Goal: Book appointment/travel/reservation

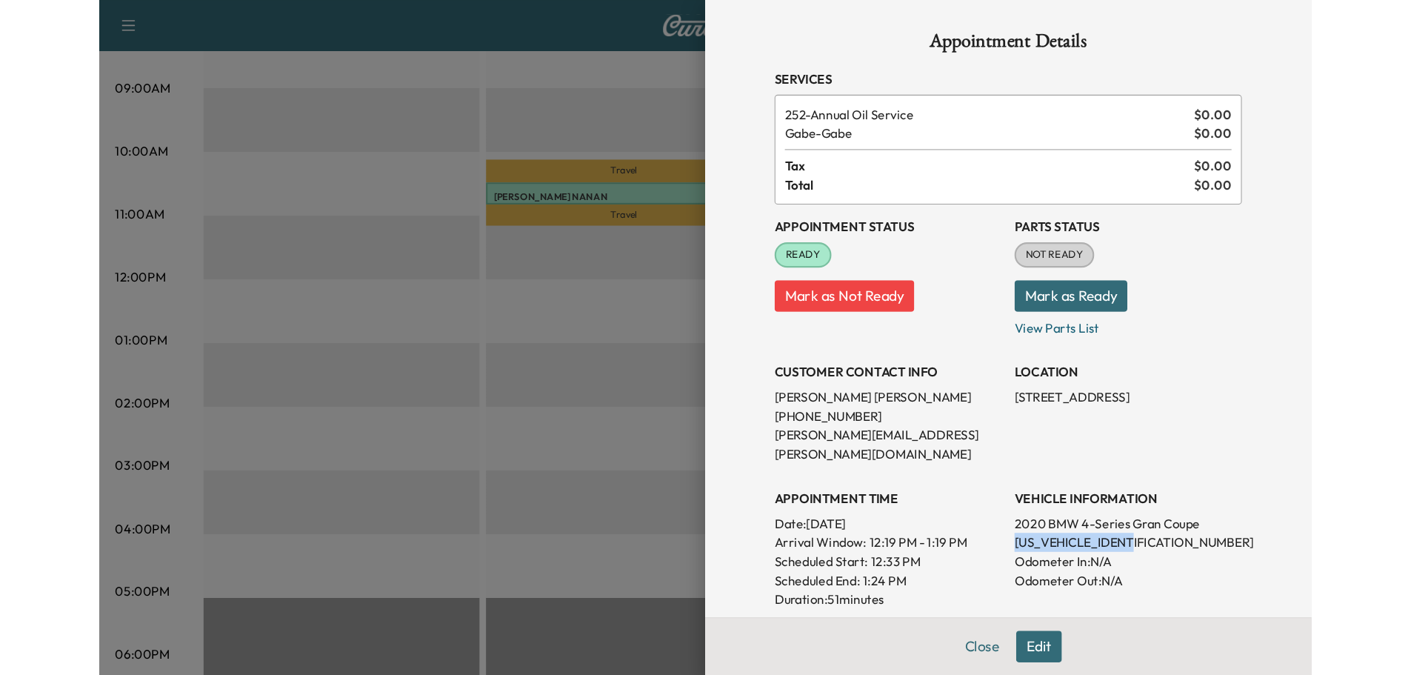
scroll to position [213, 0]
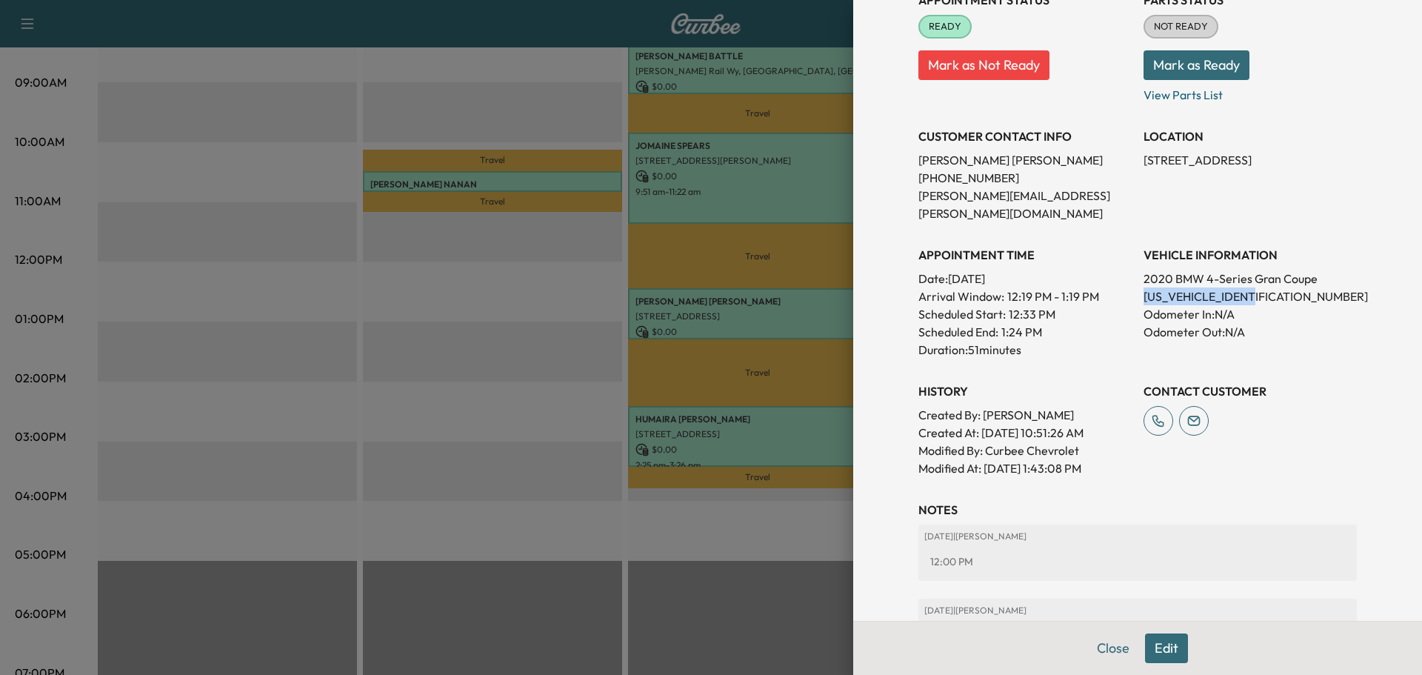
click at [1087, 633] on button "Close" at bounding box center [1113, 648] width 52 height 30
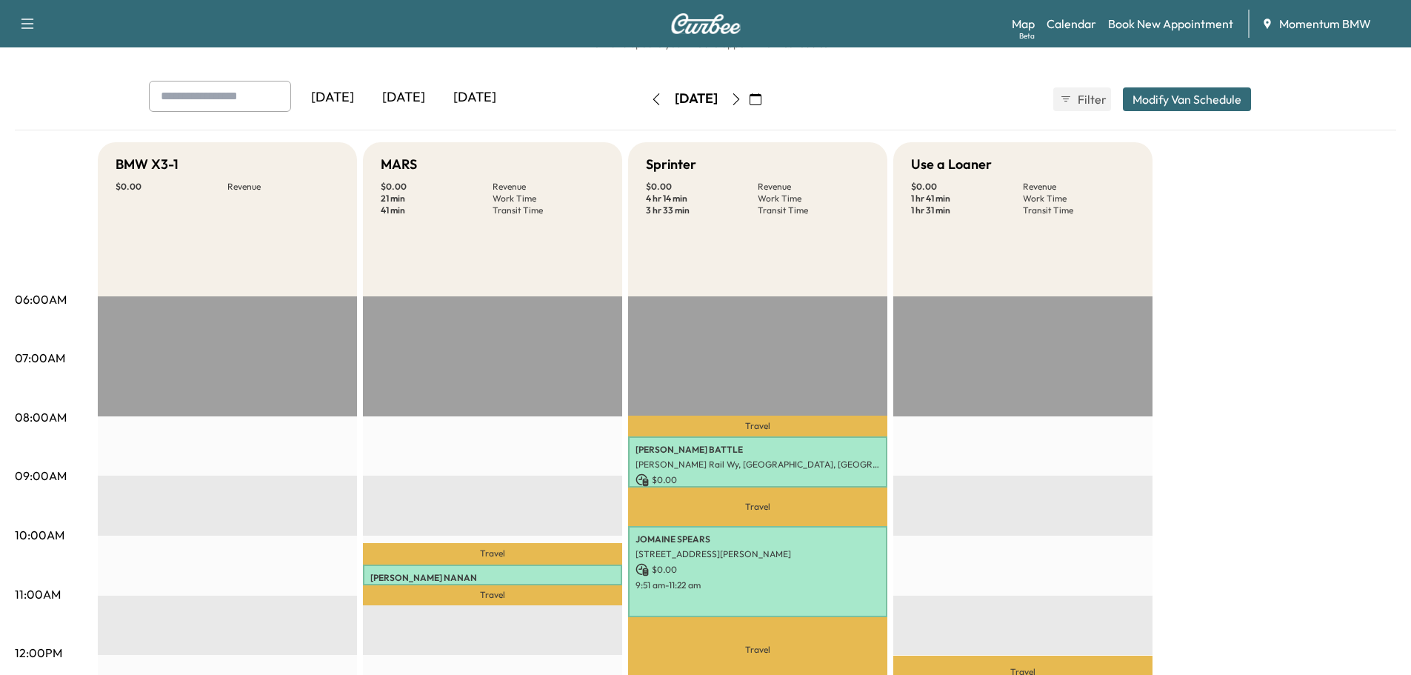
scroll to position [0, 0]
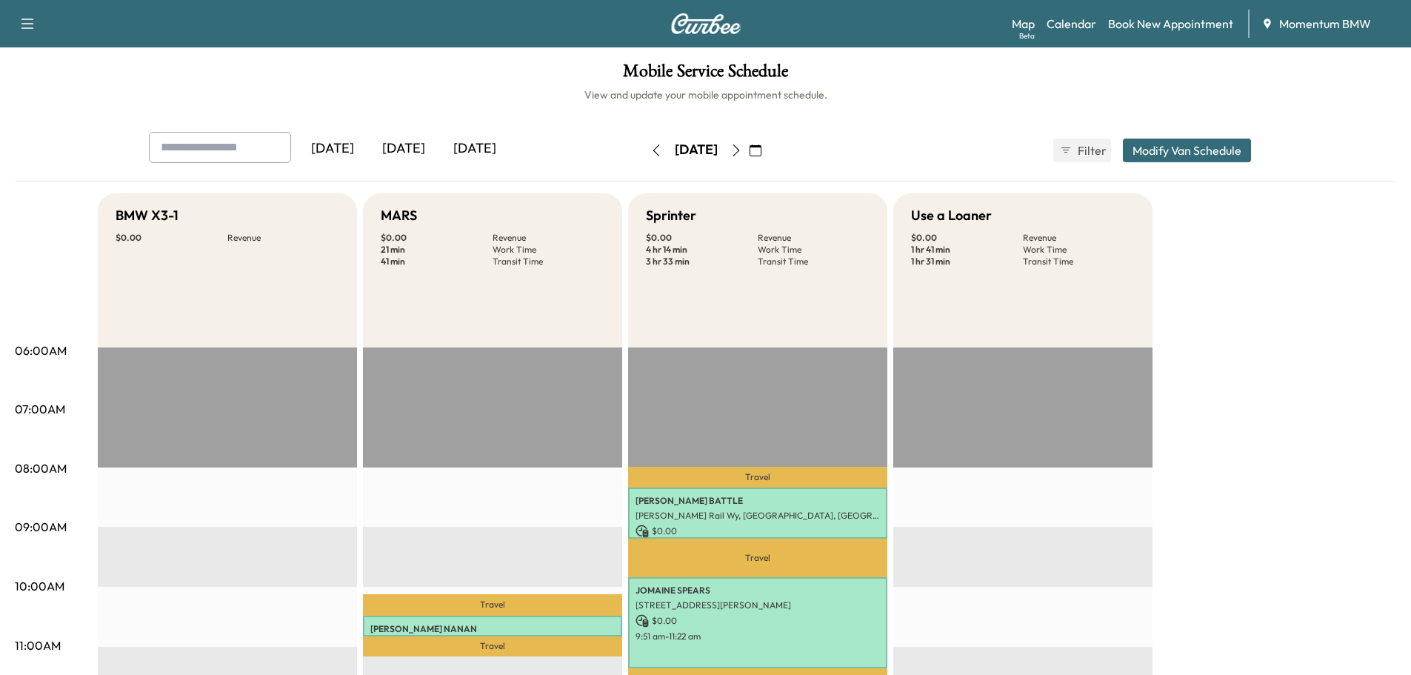
click at [644, 150] on button "button" at bounding box center [656, 150] width 25 height 24
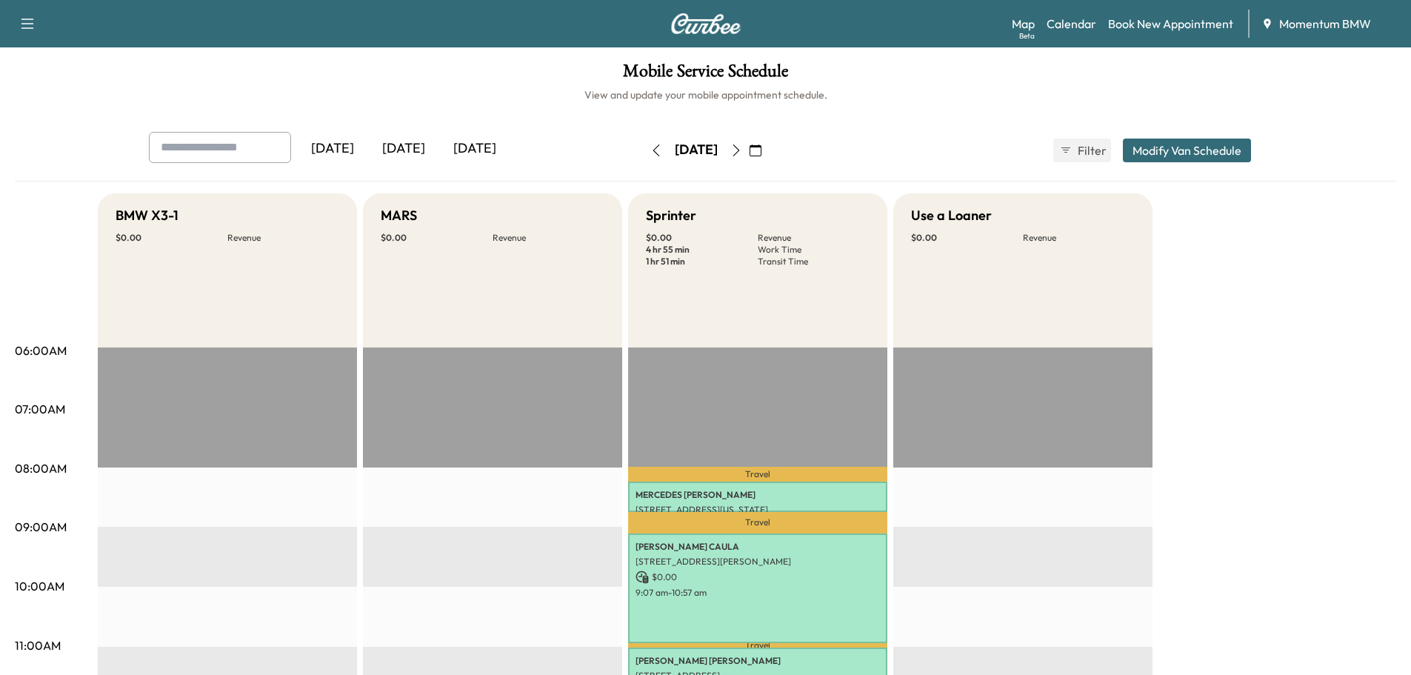
click at [742, 145] on icon "button" at bounding box center [736, 150] width 12 height 12
click at [761, 144] on icon "button" at bounding box center [756, 150] width 12 height 12
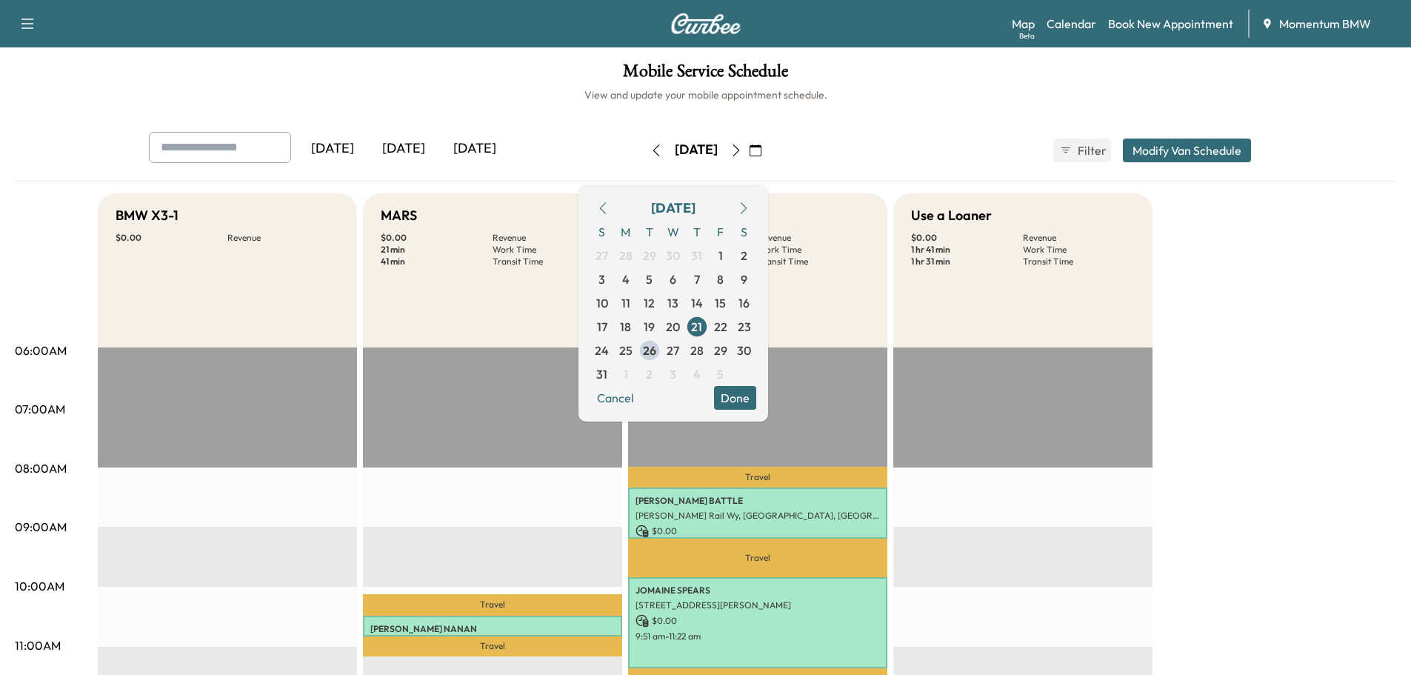
click at [742, 146] on icon "button" at bounding box center [736, 150] width 12 height 12
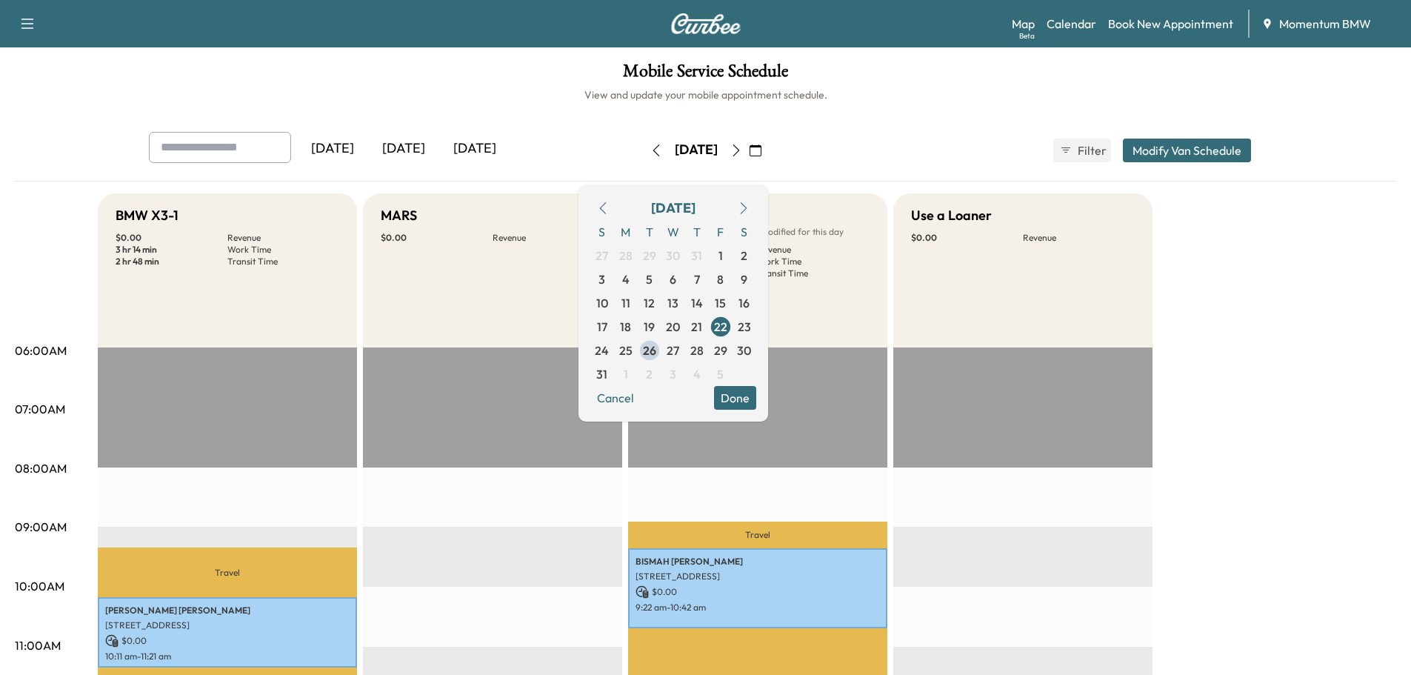
click at [768, 146] on button "button" at bounding box center [755, 150] width 25 height 24
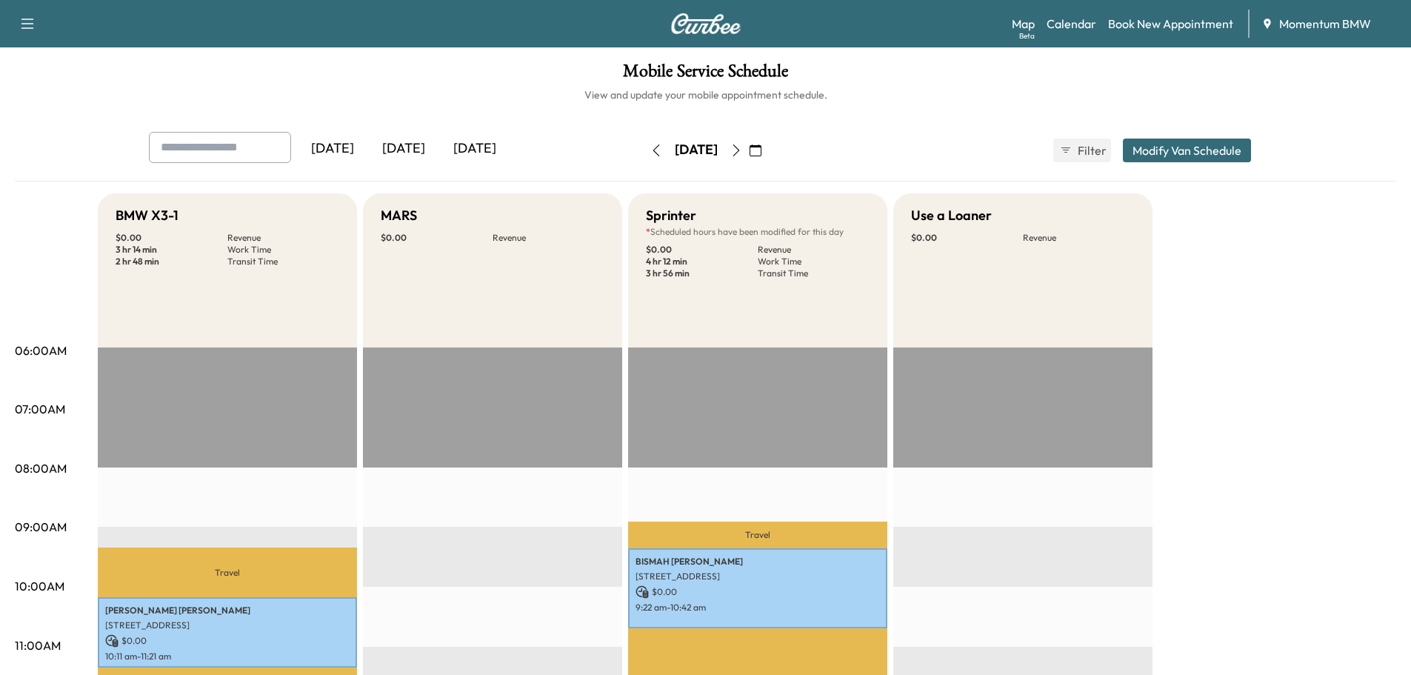
click at [761, 150] on icon "button" at bounding box center [756, 150] width 12 height 12
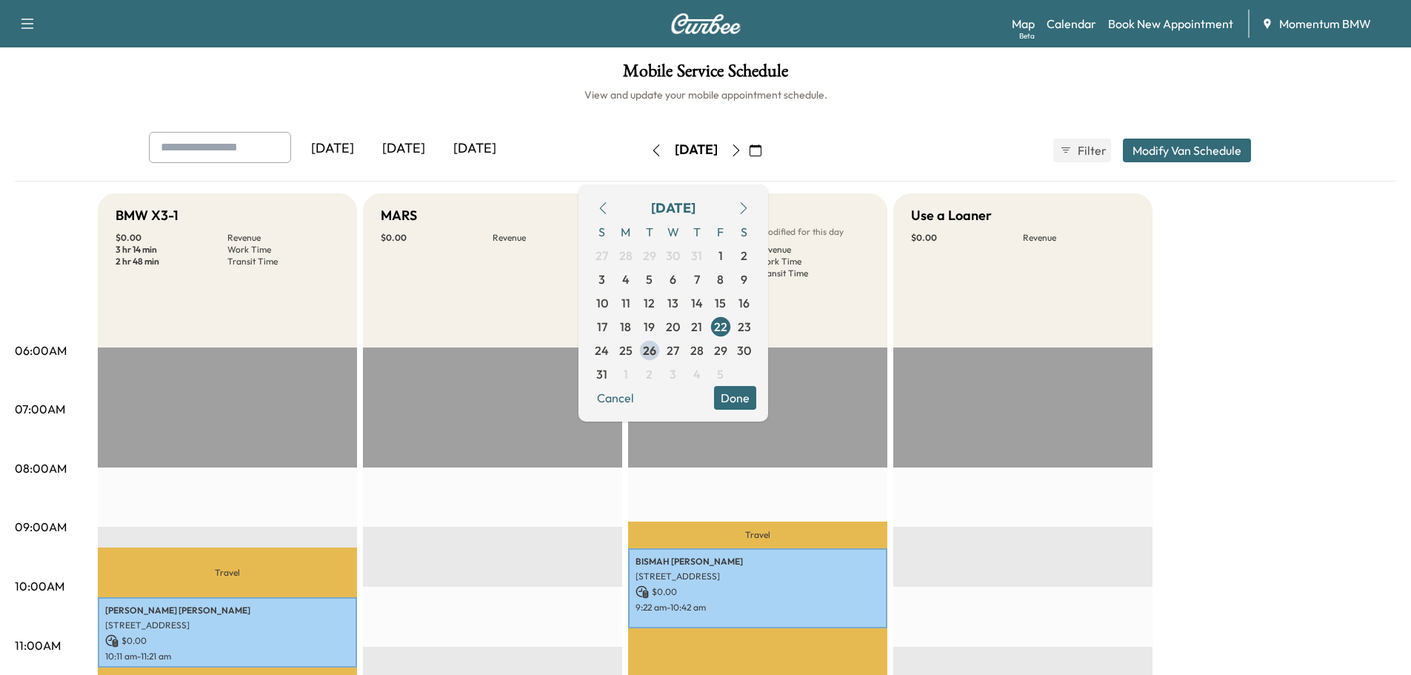
click at [656, 348] on span "26" at bounding box center [649, 350] width 13 height 18
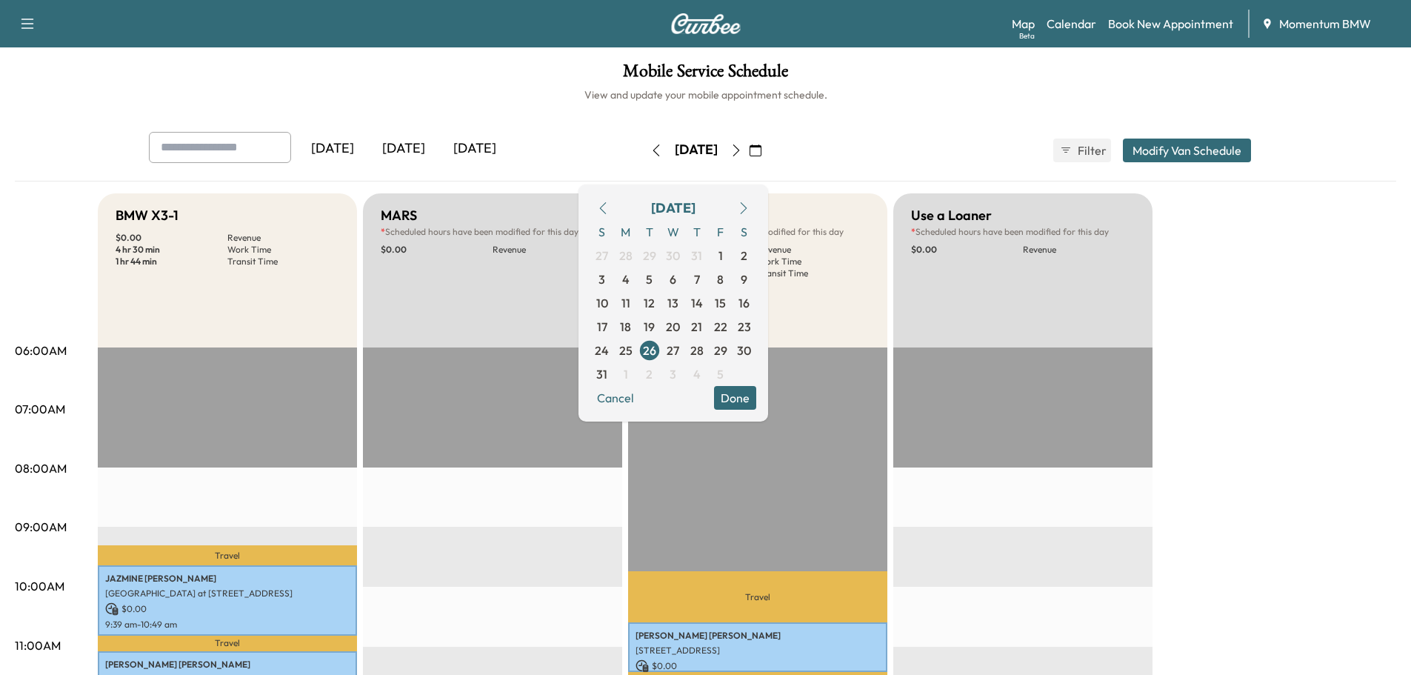
click at [679, 349] on span "27" at bounding box center [673, 350] width 13 height 18
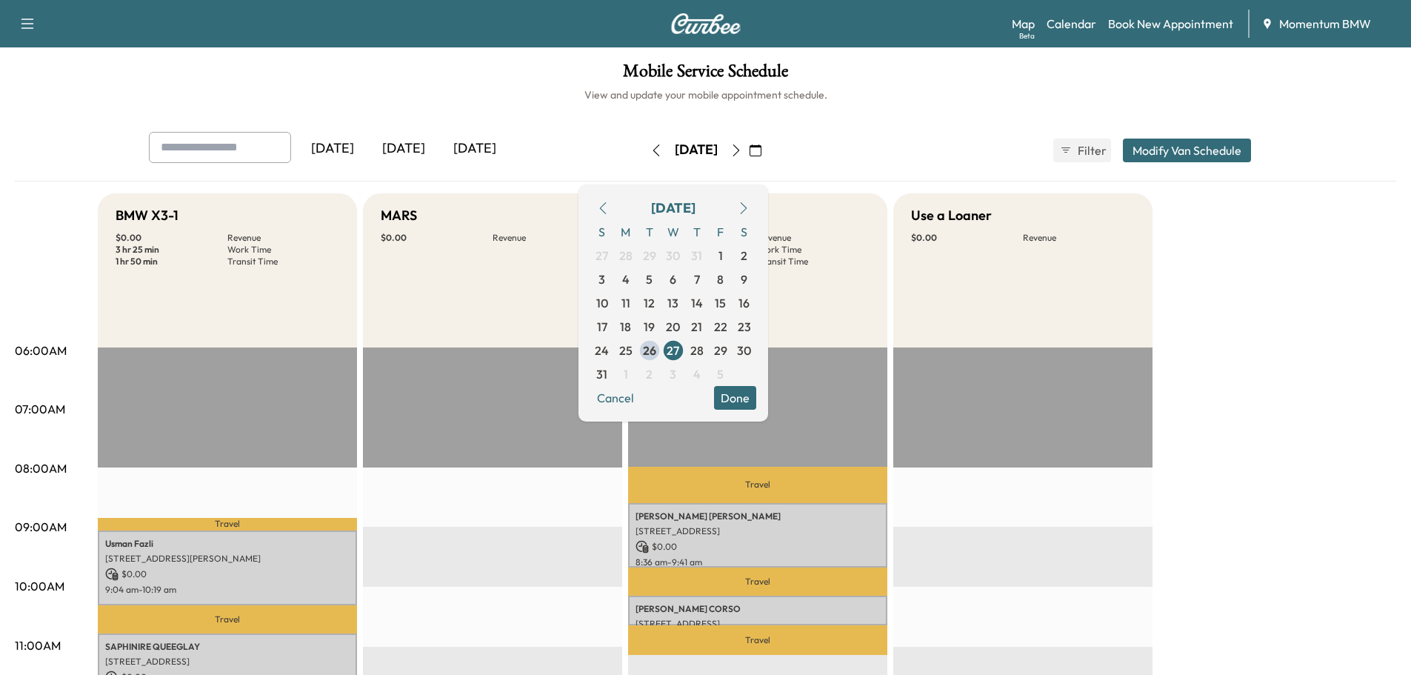
click at [756, 396] on button "Done" at bounding box center [735, 398] width 42 height 24
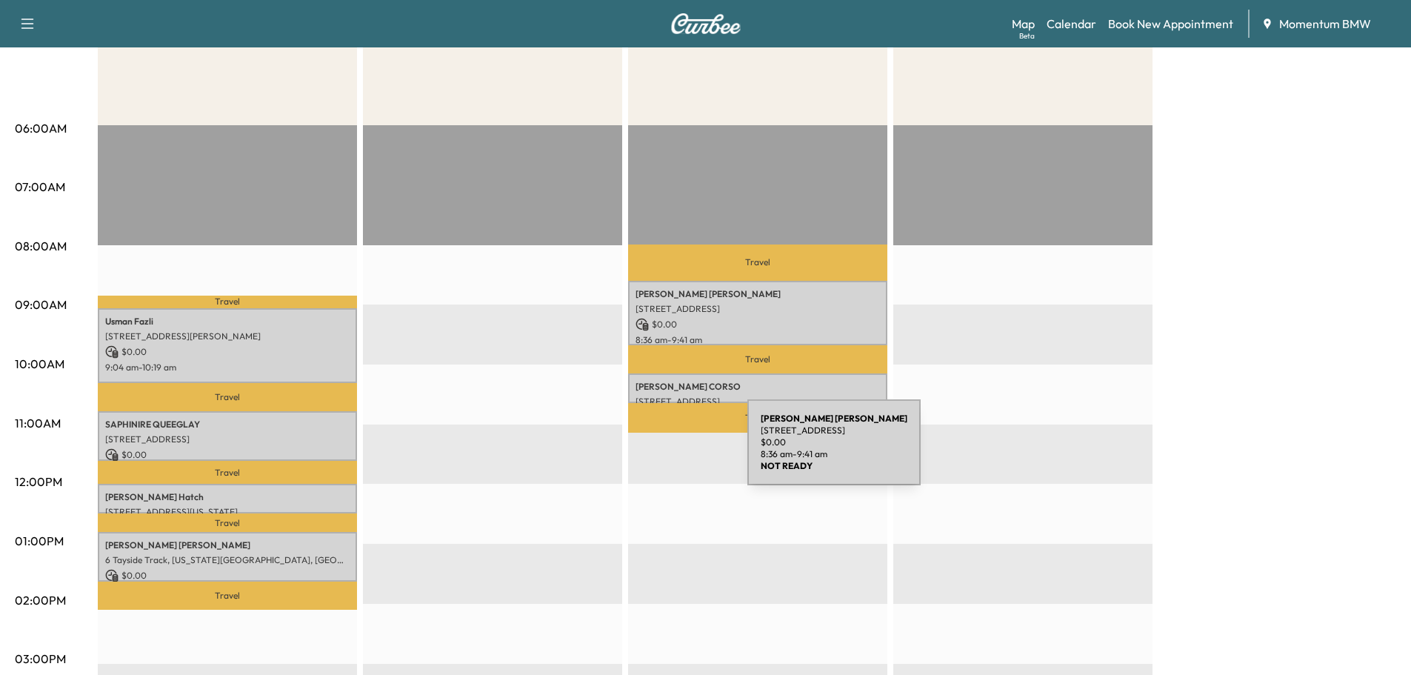
scroll to position [296, 0]
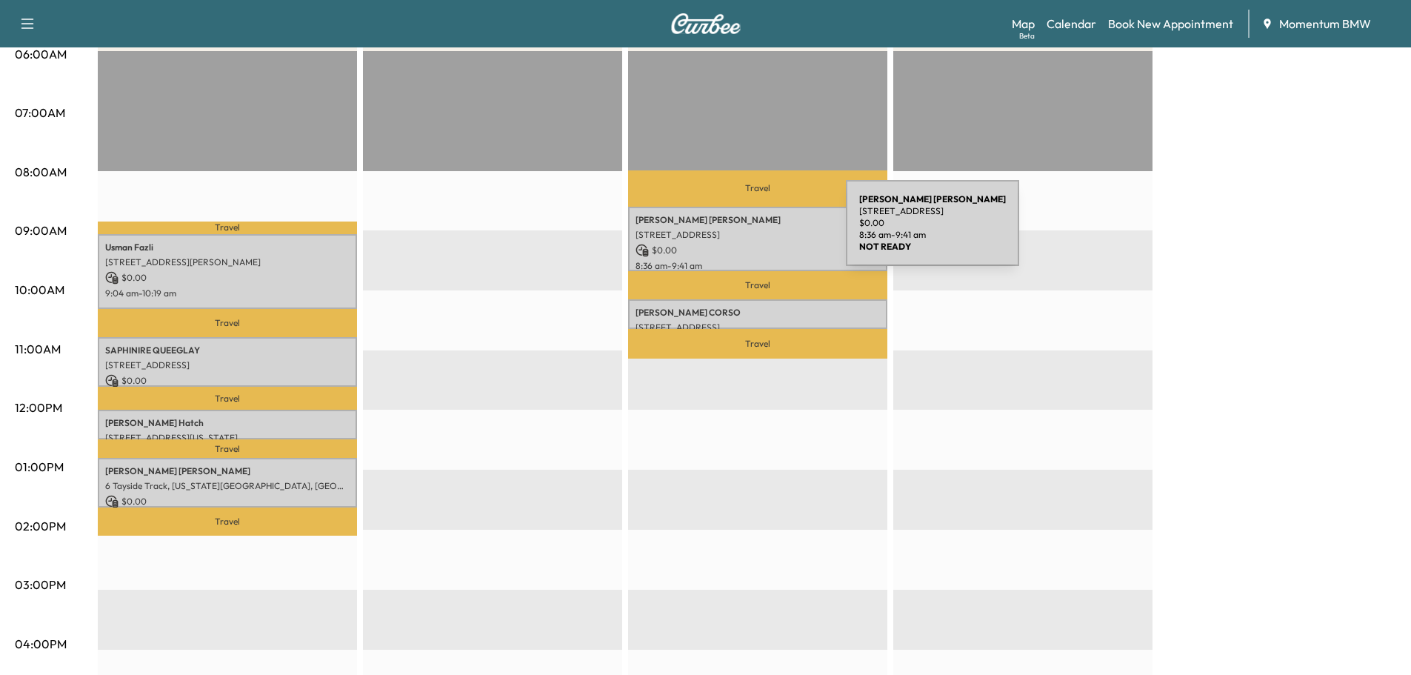
click at [732, 236] on p "[STREET_ADDRESS]" at bounding box center [757, 235] width 244 height 12
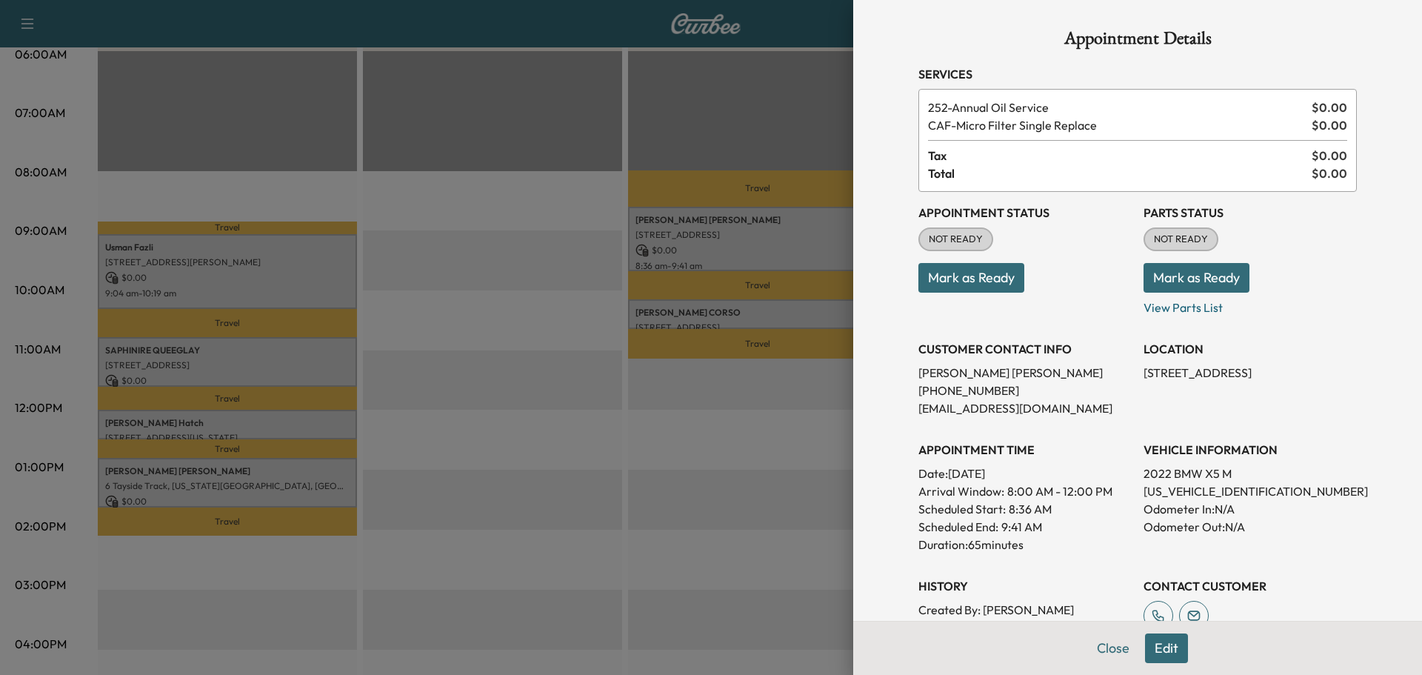
click at [1137, 633] on button "Edit" at bounding box center [1166, 648] width 43 height 30
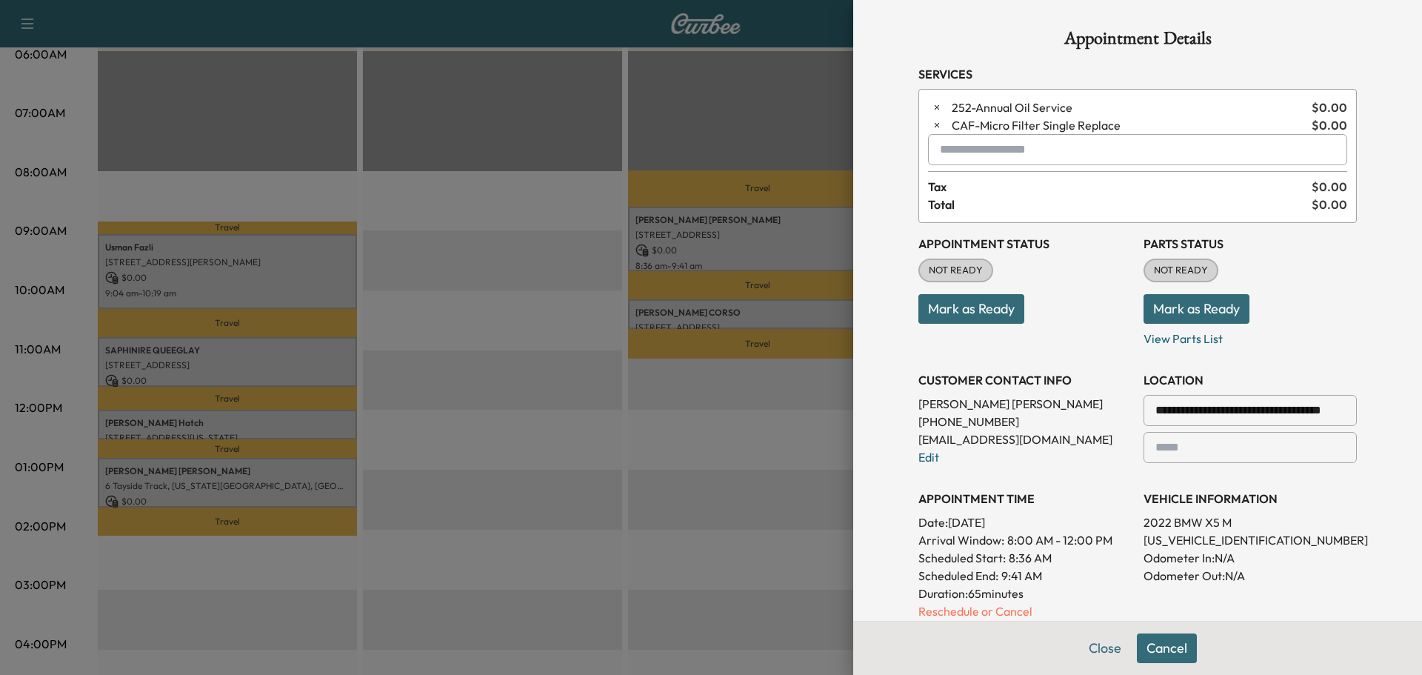
click at [980, 148] on input "text" at bounding box center [1137, 149] width 419 height 31
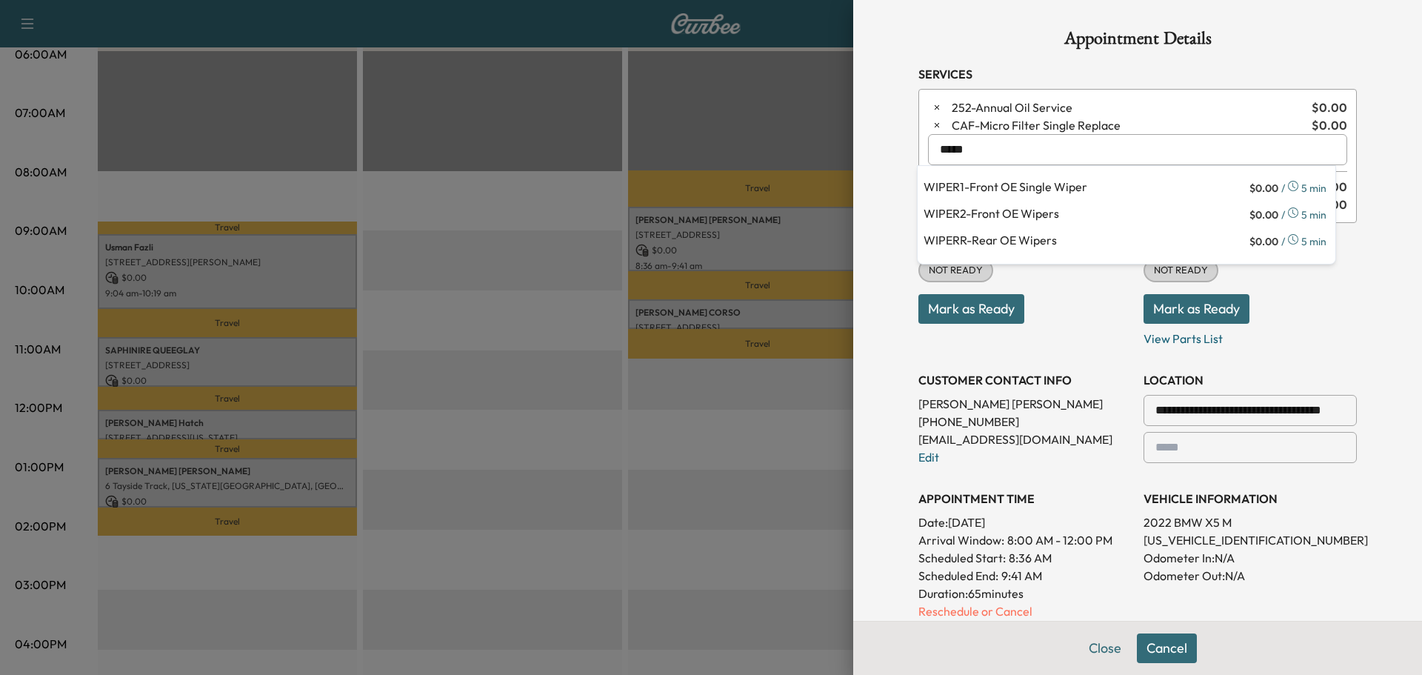
click at [994, 213] on p "WIPER2 - Front OE Wipers" at bounding box center [1085, 214] width 323 height 21
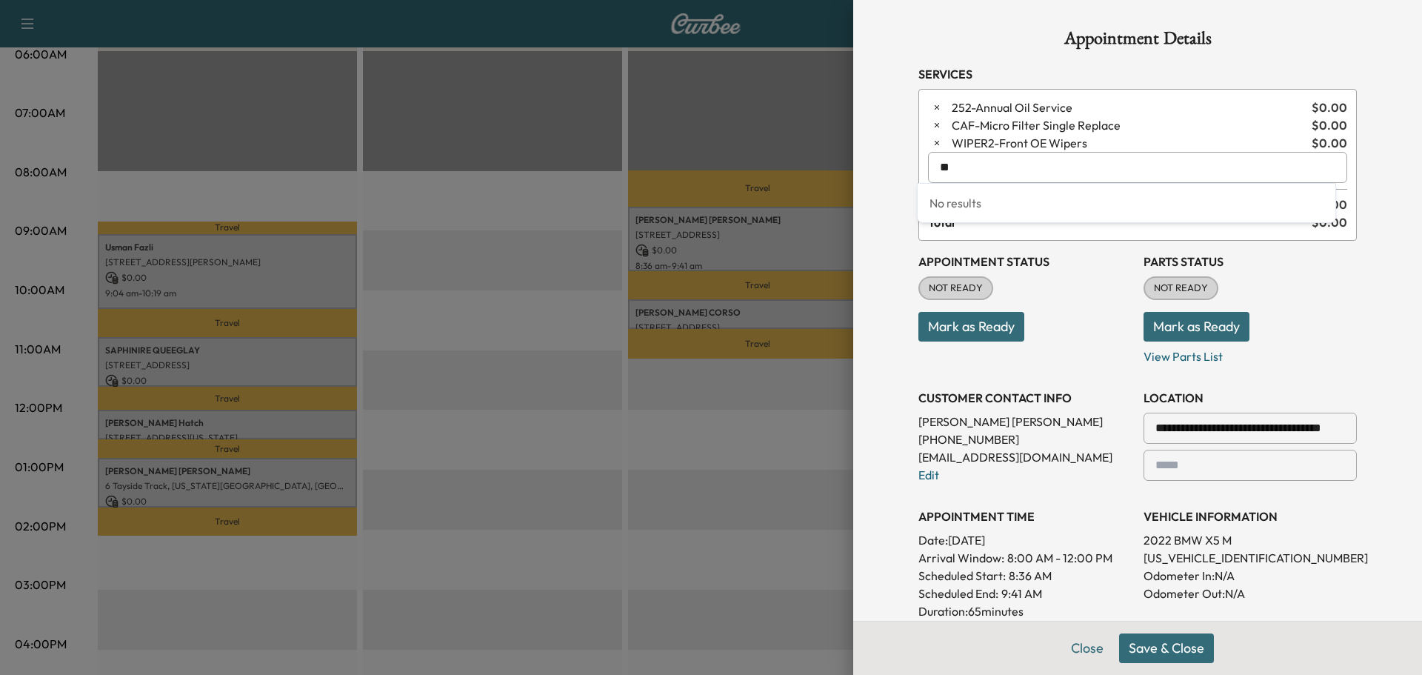
type input "*"
click at [980, 233] on p "WIPERR - Rear OE Wipers" at bounding box center [1085, 232] width 323 height 21
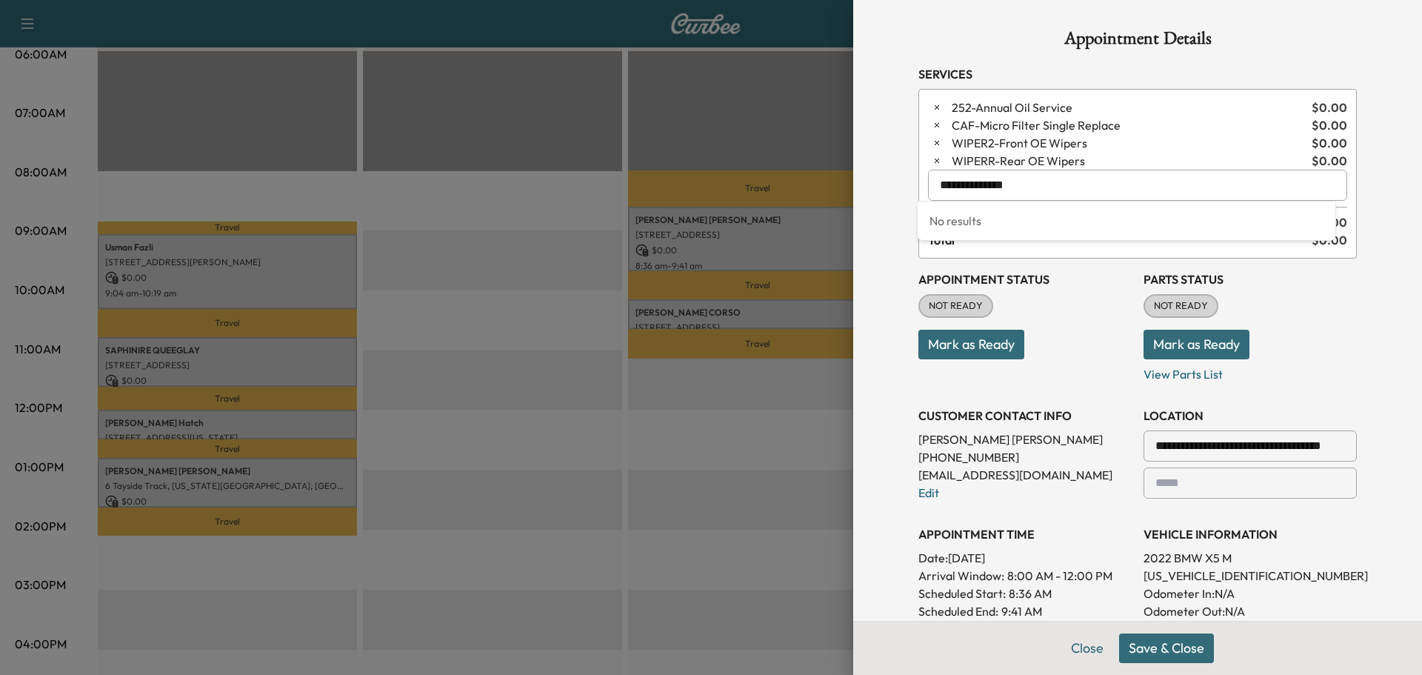
drag, startPoint x: 1043, startPoint y: 182, endPoint x: 644, endPoint y: 173, distance: 399.3
click at [644, 173] on div "**********" at bounding box center [711, 337] width 1422 height 675
type input "*"
type input "*****"
drag, startPoint x: 988, startPoint y: 179, endPoint x: 748, endPoint y: 183, distance: 240.0
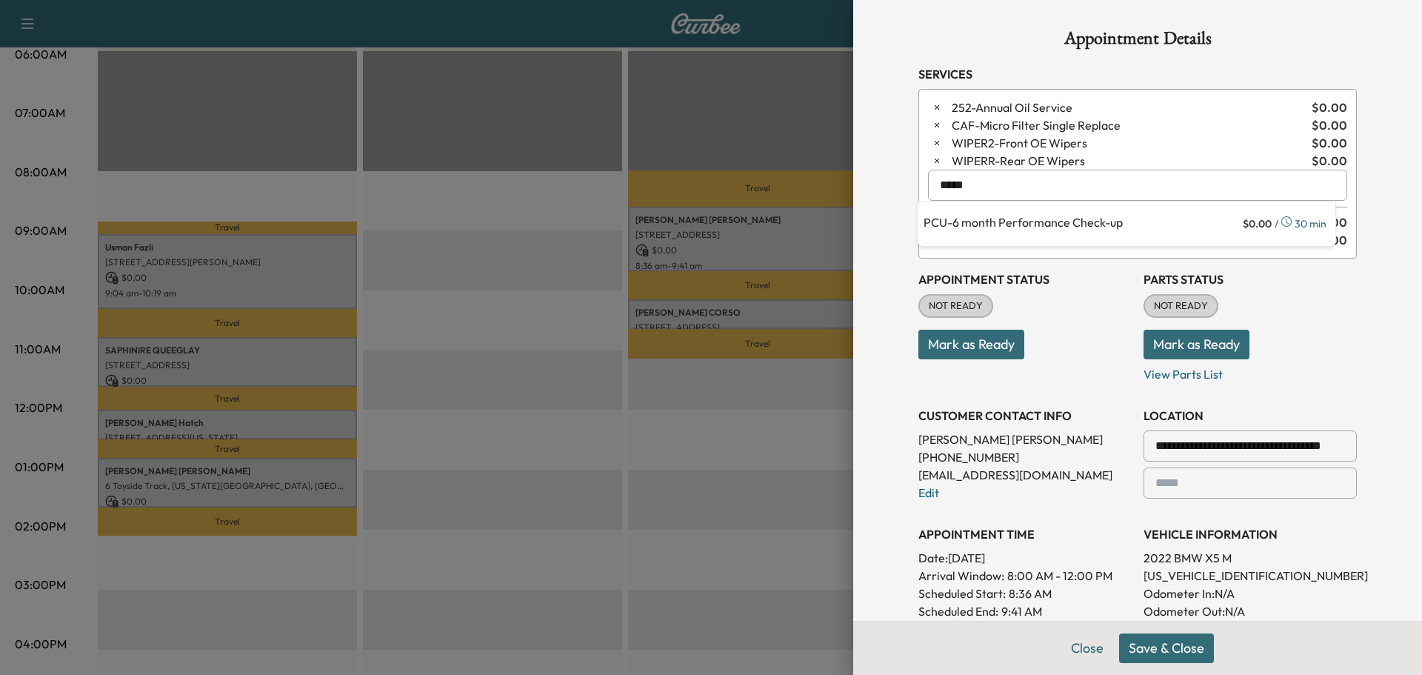
click at [749, 183] on div "**********" at bounding box center [711, 337] width 1422 height 675
type input "*"
click at [1041, 224] on p "CAFD - Micro Filter Dual Replace" at bounding box center [1083, 223] width 319 height 21
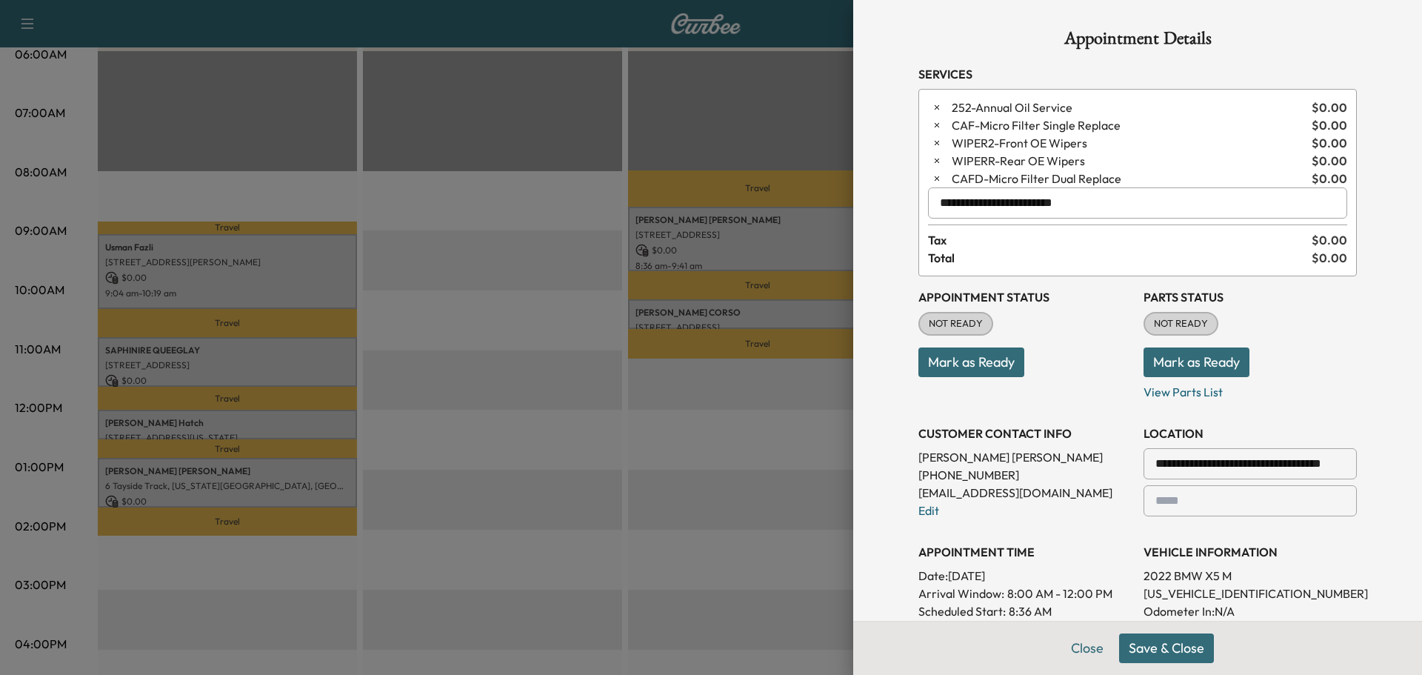
type input "**********"
click at [932, 125] on icon "button" at bounding box center [937, 125] width 10 height 10
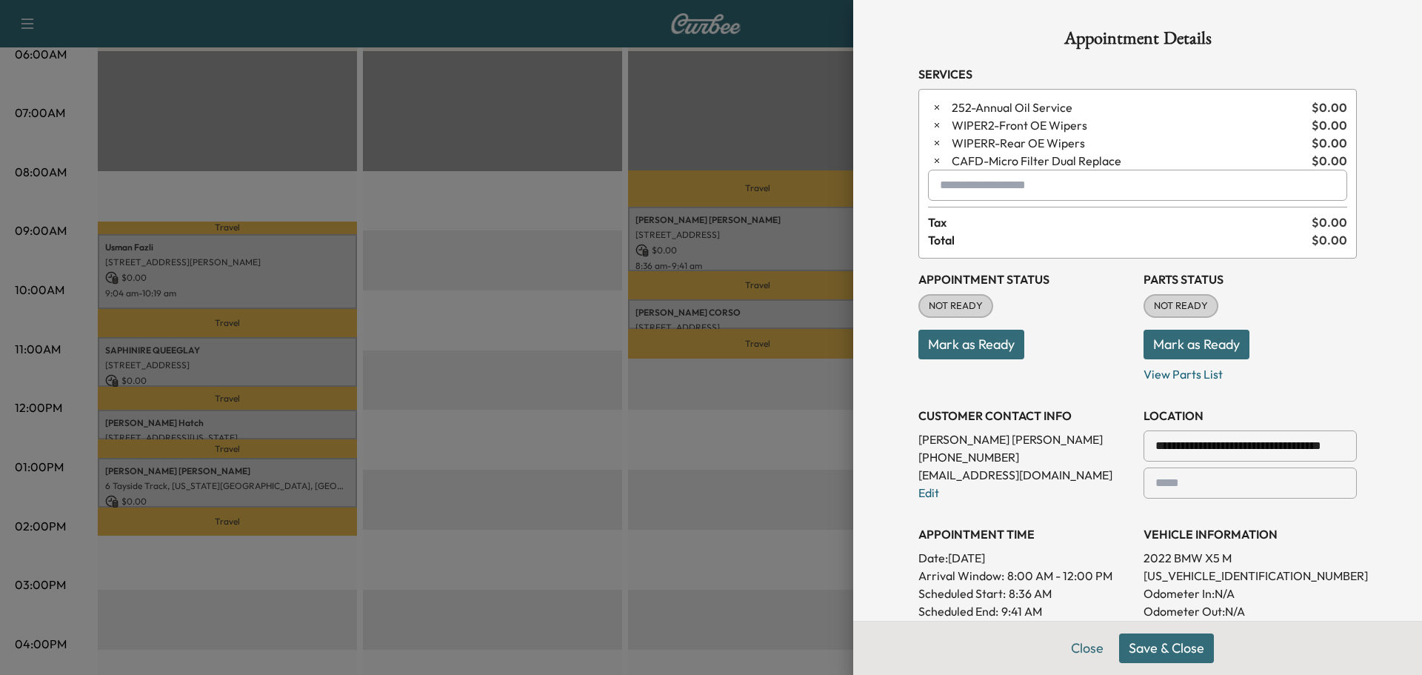
click at [1137, 633] on button "Save & Close" at bounding box center [1166, 648] width 95 height 30
